Goal: Complete application form

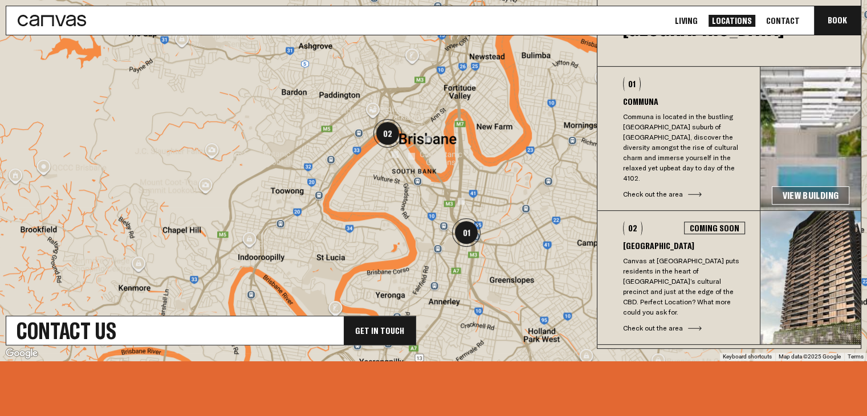
click at [641, 100] on h3 "Communa" at bounding box center [684, 101] width 122 height 9
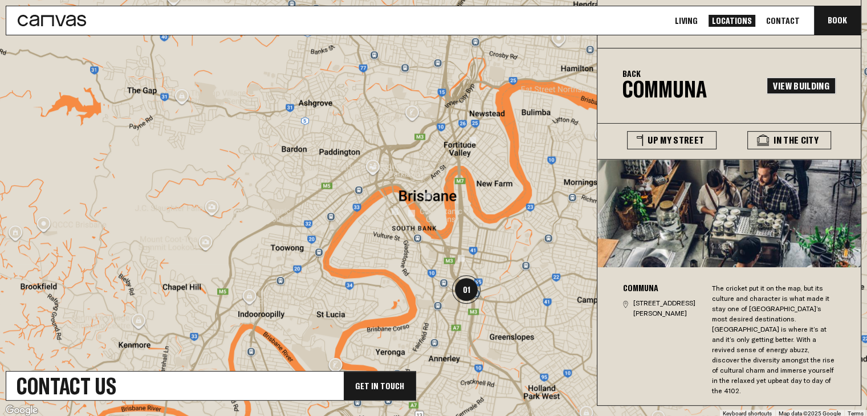
click at [801, 83] on link "View Building" at bounding box center [801, 86] width 69 height 17
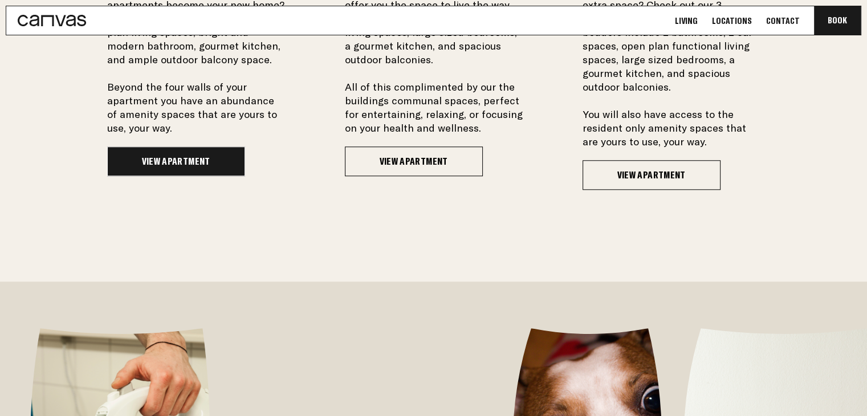
click at [160, 164] on link "View Apartment" at bounding box center [176, 162] width 138 height 30
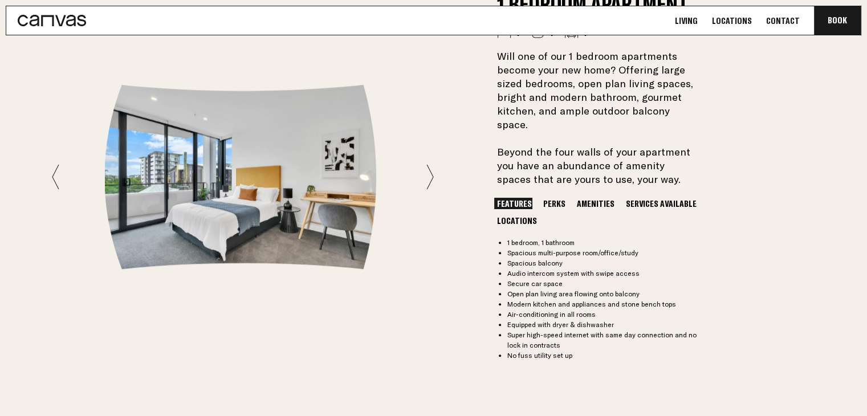
click at [547, 198] on button "Perks" at bounding box center [555, 203] width 28 height 11
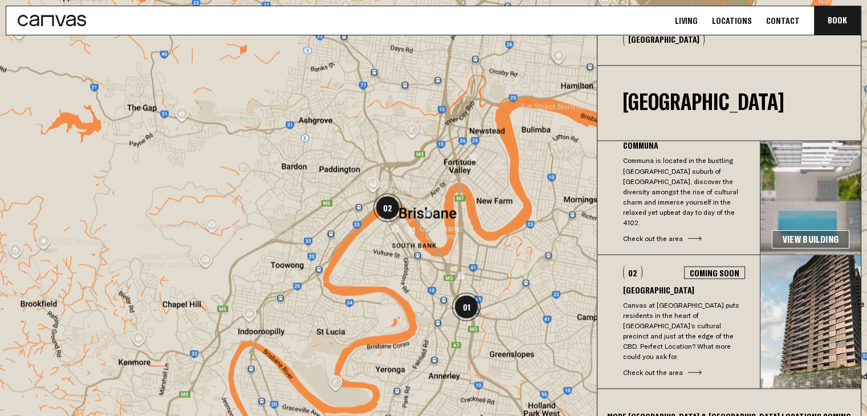
click at [675, 367] on div "Check out the area" at bounding box center [684, 372] width 122 height 10
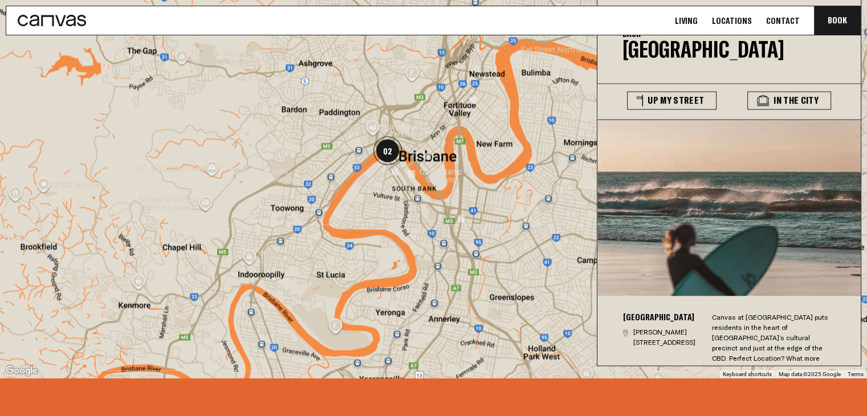
click at [498, 165] on div at bounding box center [433, 159] width 867 height 438
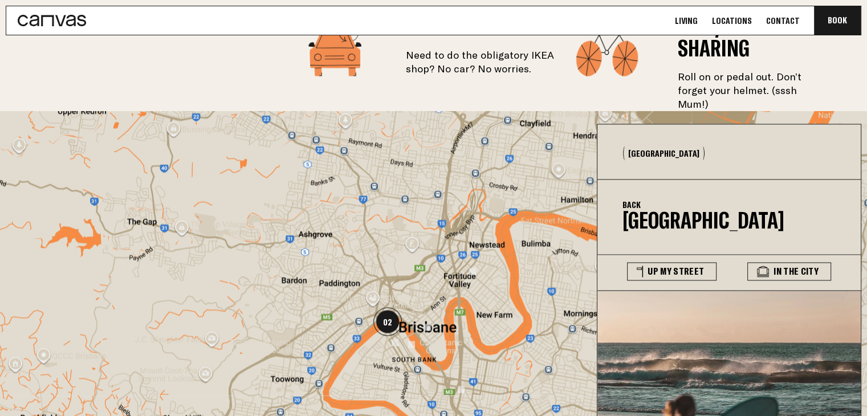
click at [650, 146] on button "[GEOGRAPHIC_DATA]" at bounding box center [664, 153] width 82 height 14
click at [703, 146] on icon at bounding box center [704, 153] width 2 height 14
click at [675, 199] on div "Back [GEOGRAPHIC_DATA]" at bounding box center [704, 215] width 162 height 35
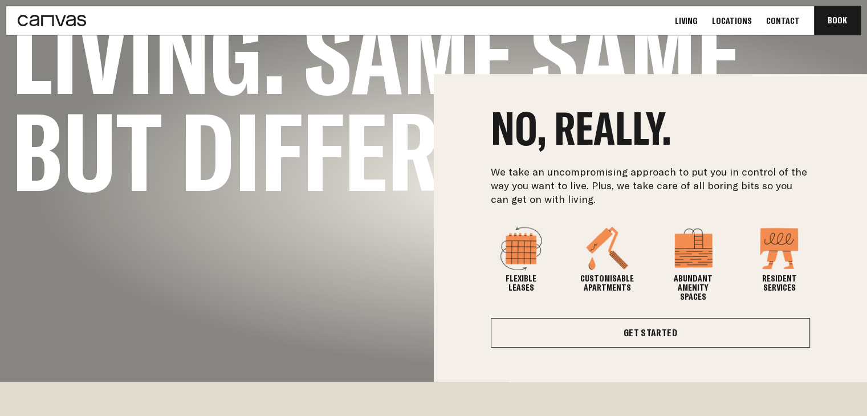
click at [748, 17] on link "Locations" at bounding box center [732, 21] width 47 height 12
click at [745, 20] on link "Locations" at bounding box center [732, 21] width 47 height 12
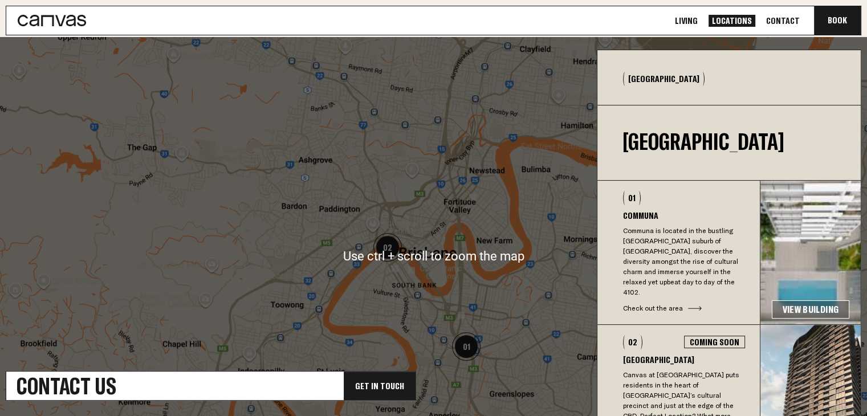
click at [810, 301] on link "View Building" at bounding box center [811, 310] width 78 height 18
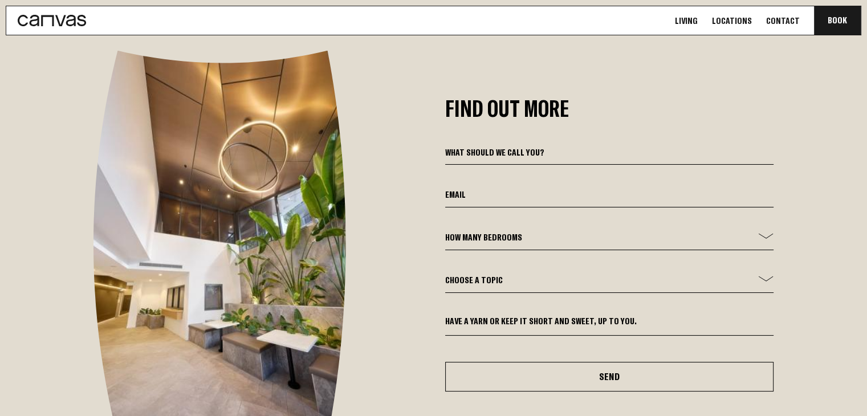
click at [522, 145] on input at bounding box center [609, 154] width 329 height 19
type input "[PERSON_NAME]"
click at [509, 188] on input "email" at bounding box center [609, 197] width 329 height 19
type input "[EMAIL_ADDRESS][DOMAIN_NAME]"
click at [505, 231] on select "How many bedrooms - 1 Bed 2 Bed 3 Bed" at bounding box center [609, 240] width 329 height 19
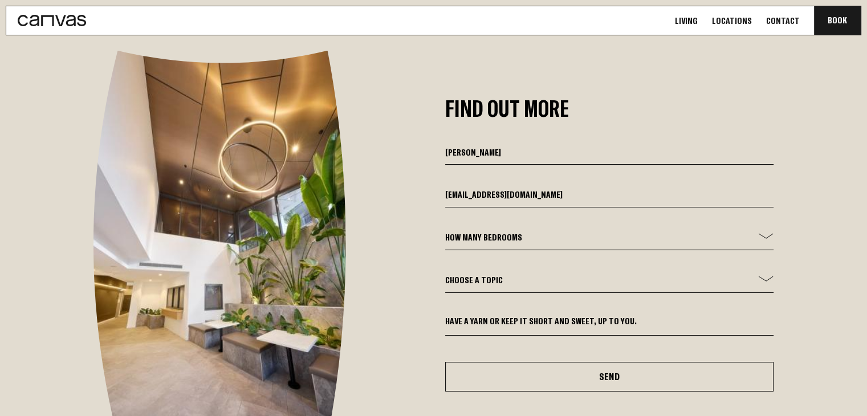
select select "1 Bed"
click at [445, 231] on select "How many bedrooms - 1 Bed 2 Bed 3 Bed" at bounding box center [609, 240] width 329 height 19
click at [502, 247] on form "[PERSON_NAME] [EMAIL_ADDRESS][DOMAIN_NAME] How many bedrooms - 1 Bed 2 Bed 3 Be…" at bounding box center [609, 268] width 329 height 246
click at [503, 274] on select "Choose a topic General Enquiry Booking Enquiry Other" at bounding box center [609, 283] width 329 height 19
select select "General Enquiry"
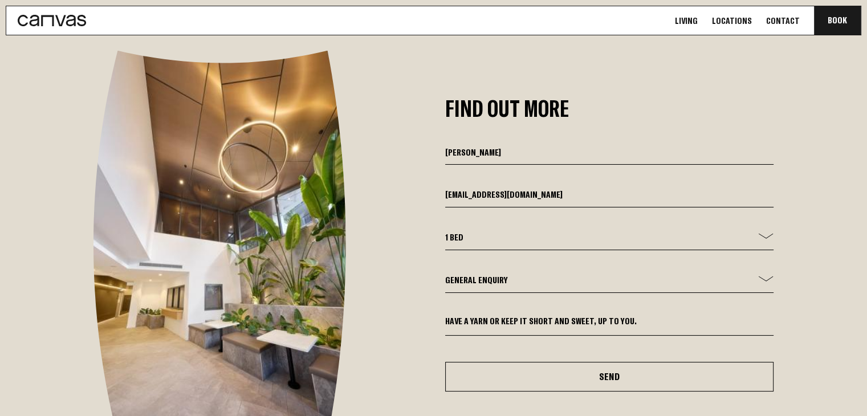
click at [445, 274] on select "Choose a topic General Enquiry Booking Enquiry Other" at bounding box center [609, 283] width 329 height 19
click at [510, 316] on textarea at bounding box center [609, 326] width 329 height 20
click at [598, 316] on textarea at bounding box center [609, 326] width 329 height 20
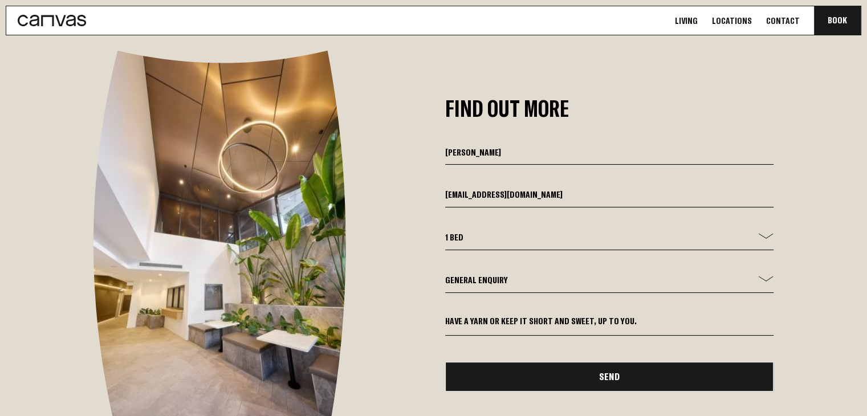
click at [597, 362] on button "Send" at bounding box center [609, 377] width 329 height 30
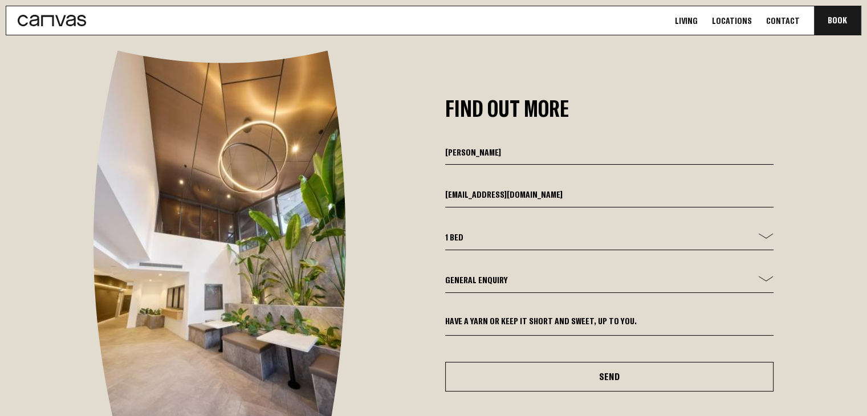
click at [513, 316] on textarea at bounding box center [609, 326] width 329 height 20
type textarea "L"
type textarea "I"
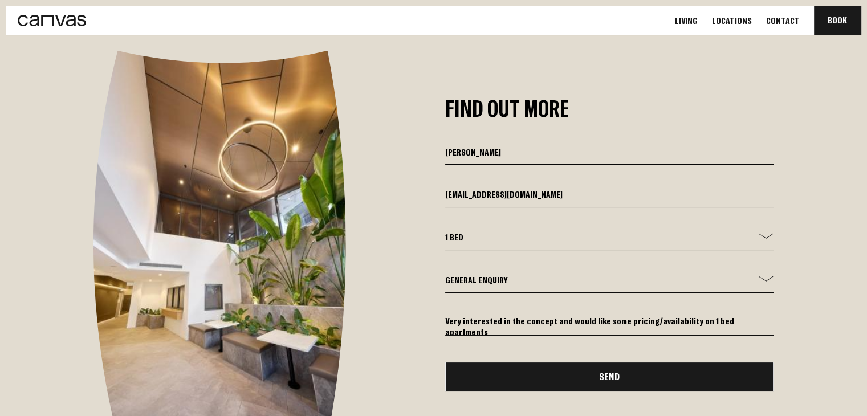
type textarea "Very interested in the concept and would like some pricing/availability on 1 be…"
click at [584, 362] on button "Send" at bounding box center [609, 377] width 329 height 30
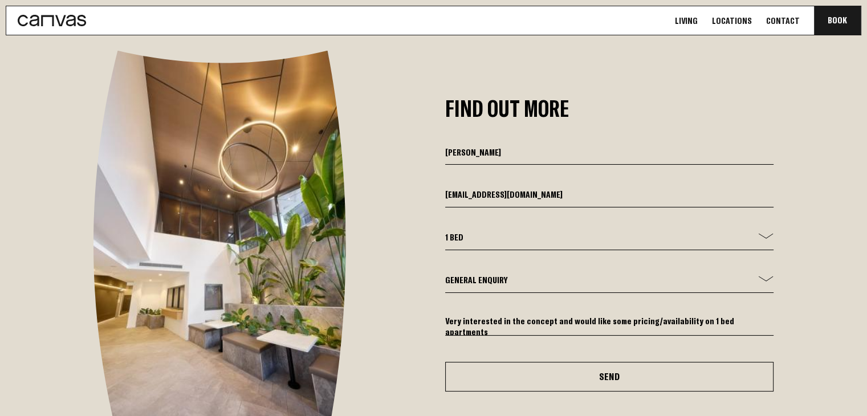
select select
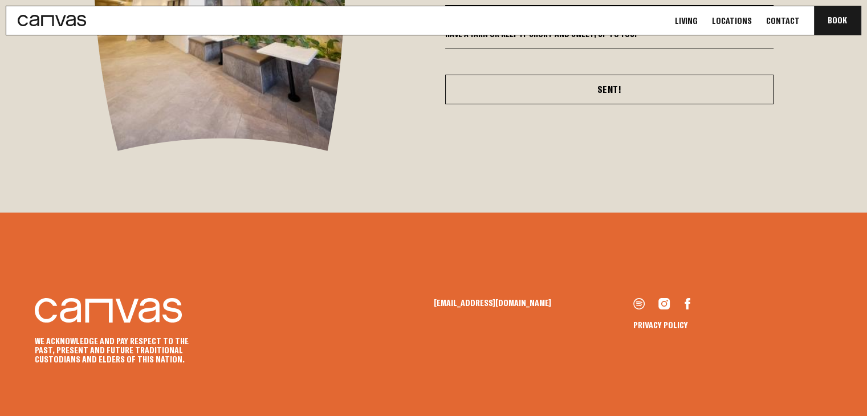
scroll to position [4051, 0]
click at [785, 21] on link "Contact" at bounding box center [783, 21] width 40 height 12
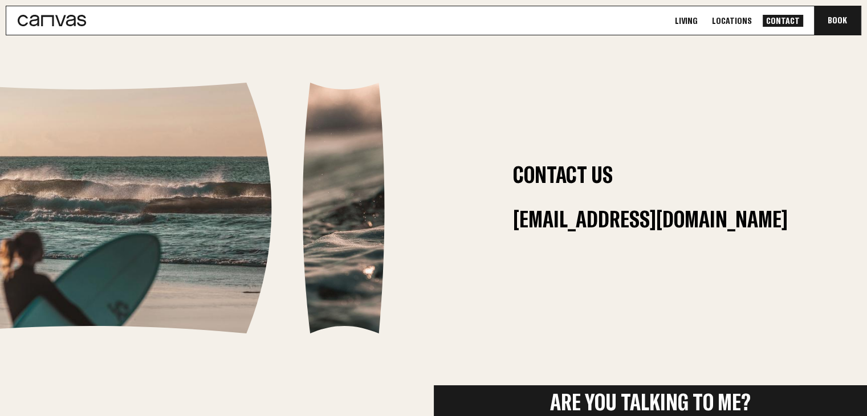
scroll to position [1, 0]
